Goal: Go to known website: Access a specific website the user already knows

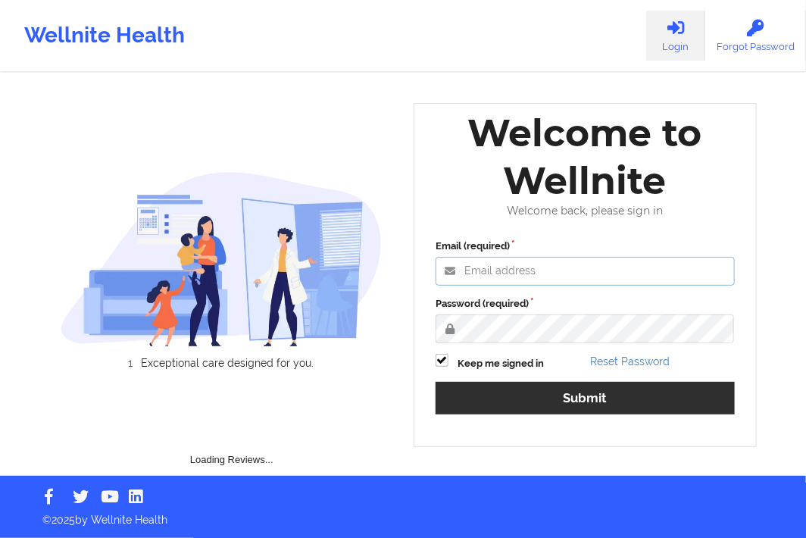
type input "[EMAIL_ADDRESS][DOMAIN_NAME]"
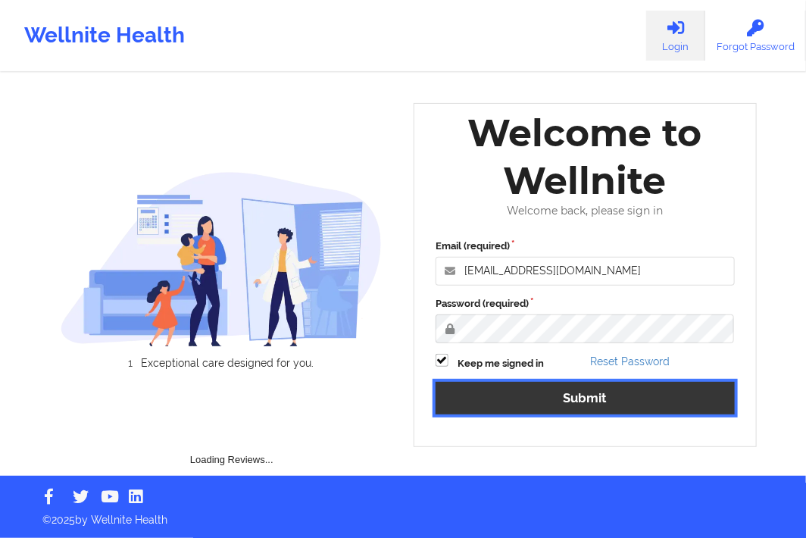
click at [535, 399] on button "Submit" at bounding box center [585, 398] width 299 height 33
